Goal: Navigation & Orientation: Find specific page/section

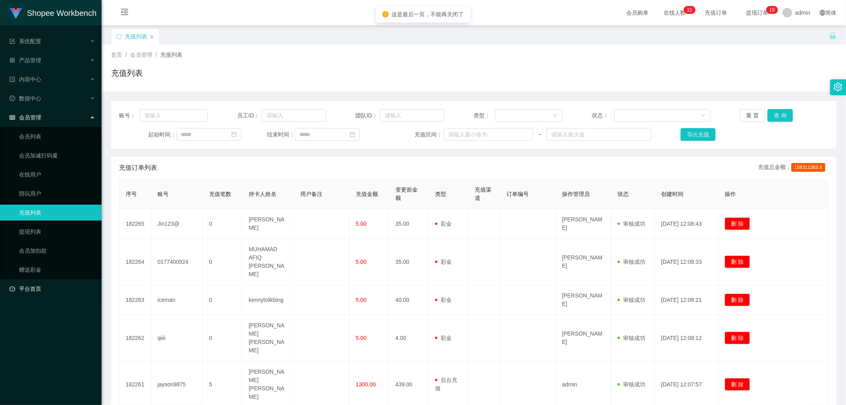
click at [47, 288] on link "平台首页" at bounding box center [53, 289] width 86 height 16
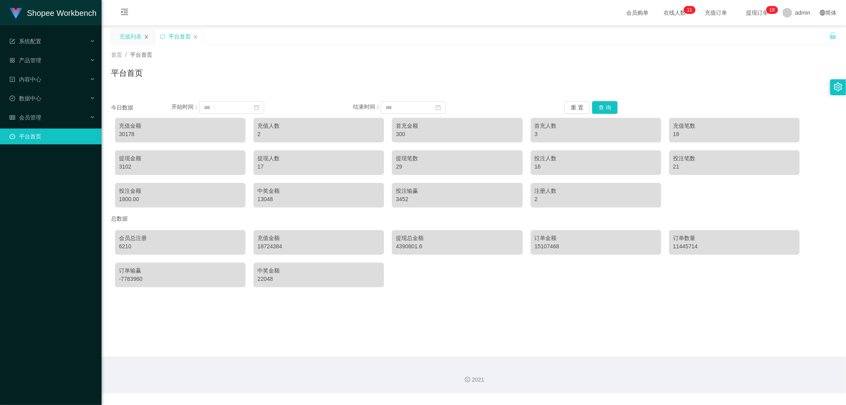
click at [148, 36] on icon "图标: close" at bounding box center [146, 37] width 5 height 5
click at [575, 106] on button "重 置" at bounding box center [577, 107] width 25 height 13
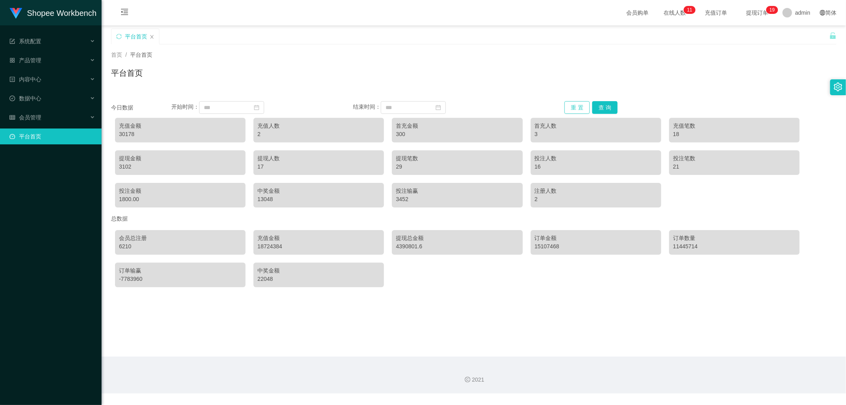
click at [575, 106] on button "重 置" at bounding box center [577, 107] width 25 height 13
